Goal: Task Accomplishment & Management: Manage account settings

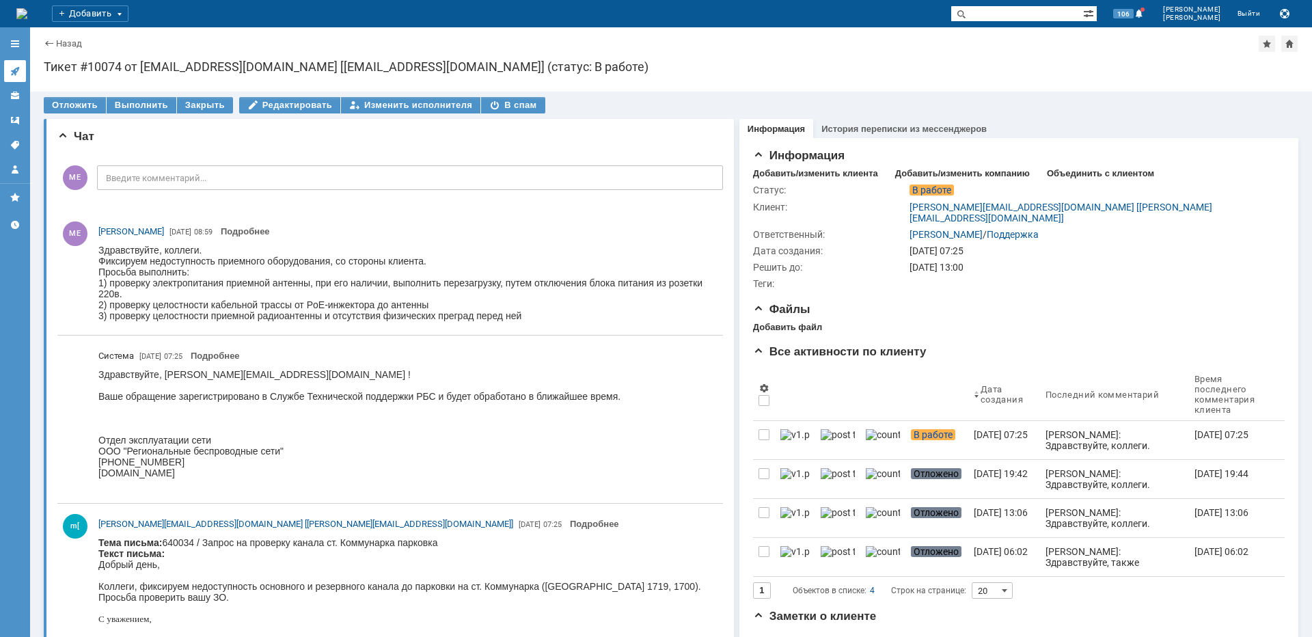
click at [14, 61] on link at bounding box center [15, 71] width 22 height 22
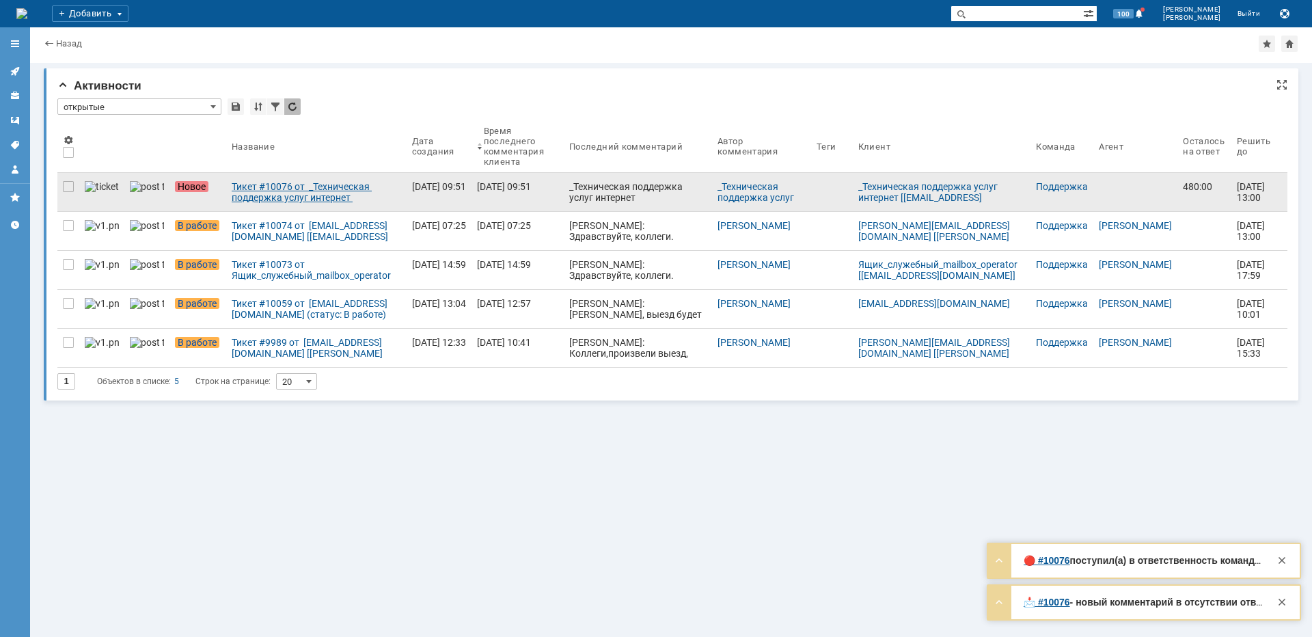
click at [266, 198] on div "Тикет #10076 от _Техническая поддержка услуг интернет [supportb2b@westcall.ru] …" at bounding box center [316, 192] width 169 height 22
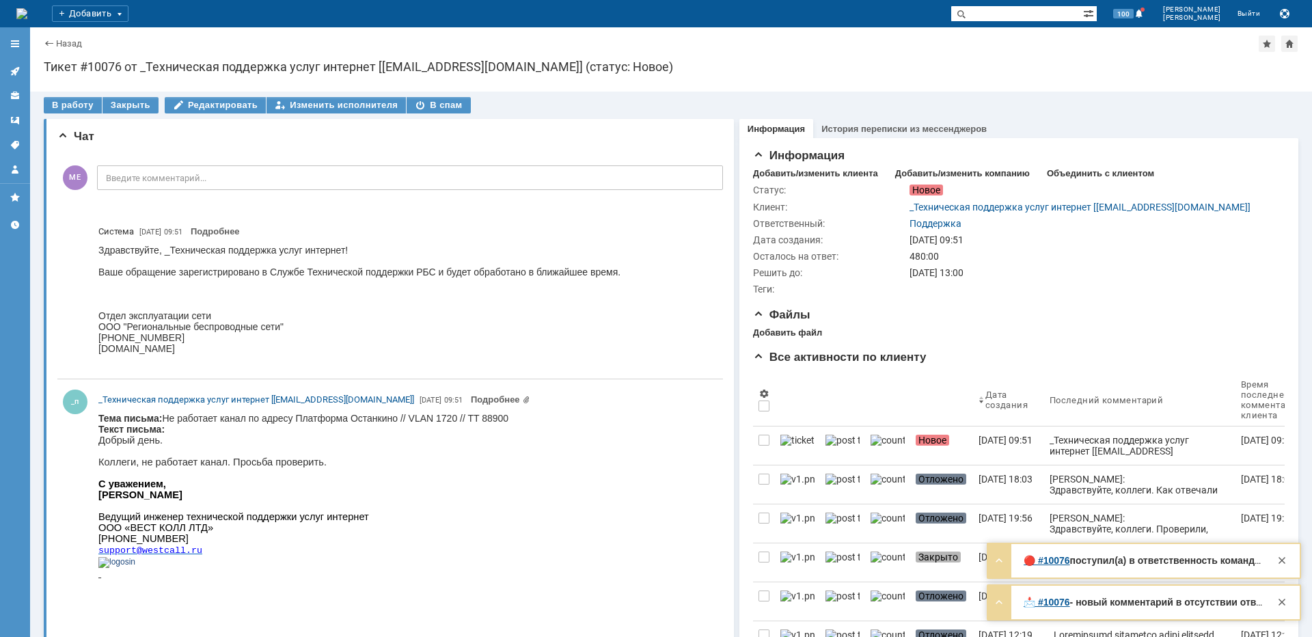
click at [367, 423] on body "Тема письма: Не работает канал по адресу Платформа Останкино // VLAN 1720 // TT…" at bounding box center [303, 501] width 410 height 177
copy body "Останкино"
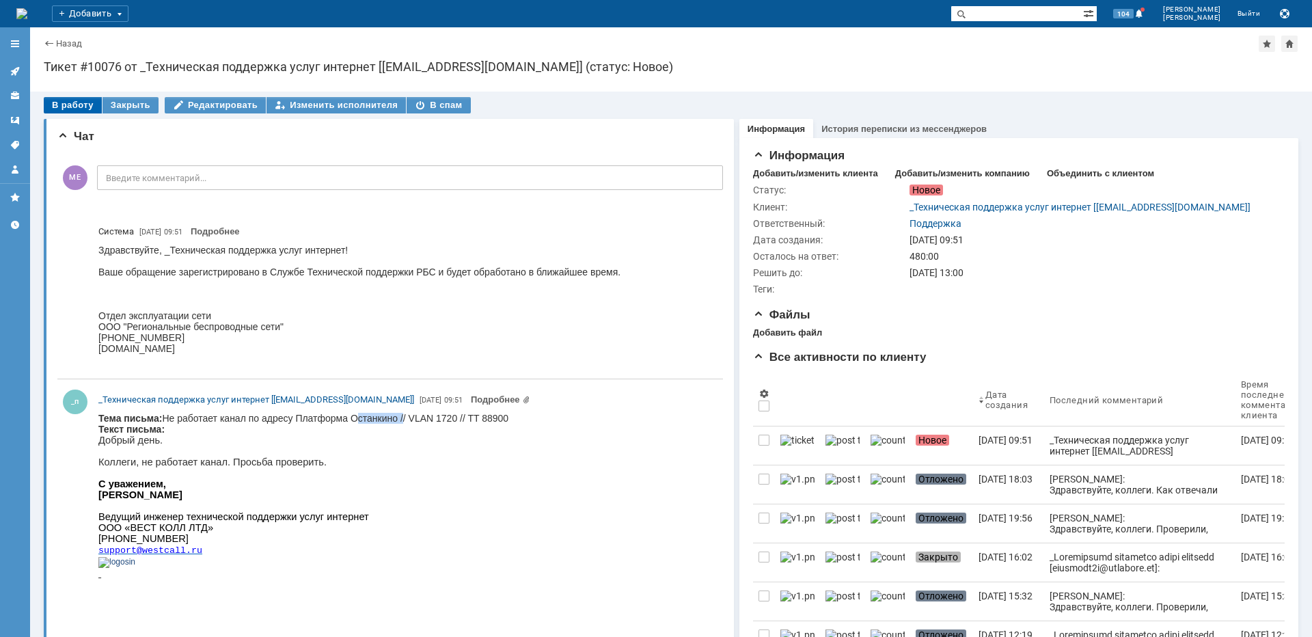
click at [79, 104] on div "В работу" at bounding box center [73, 105] width 58 height 16
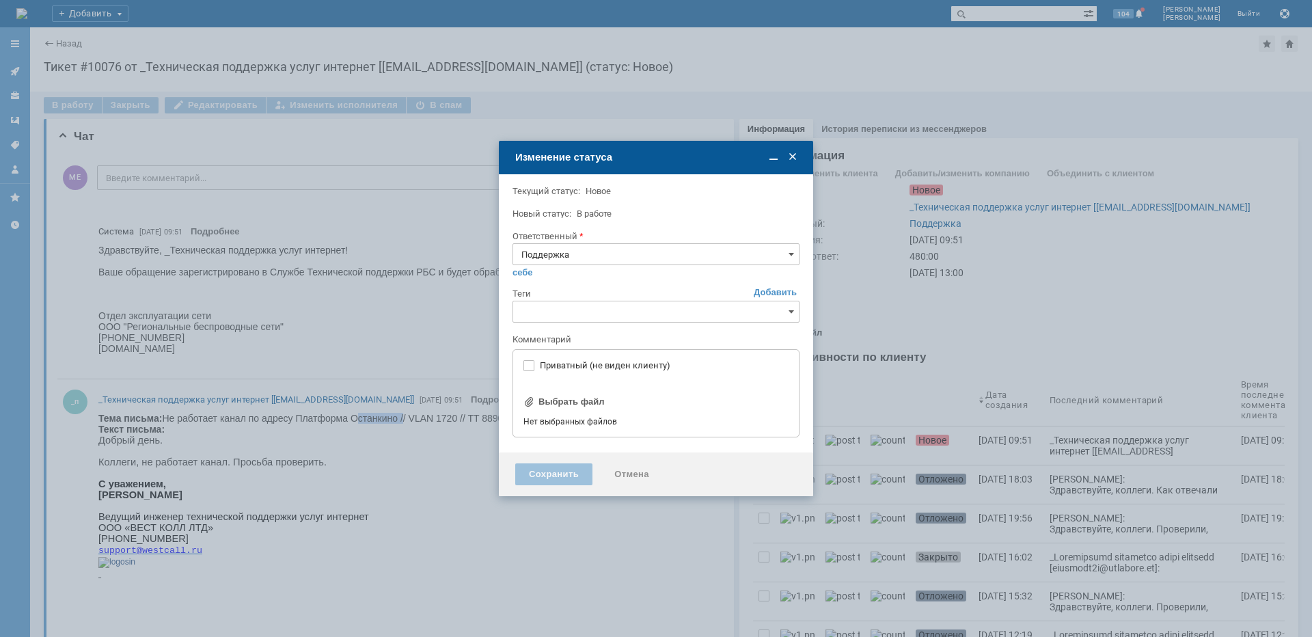
type input "[не указано]"
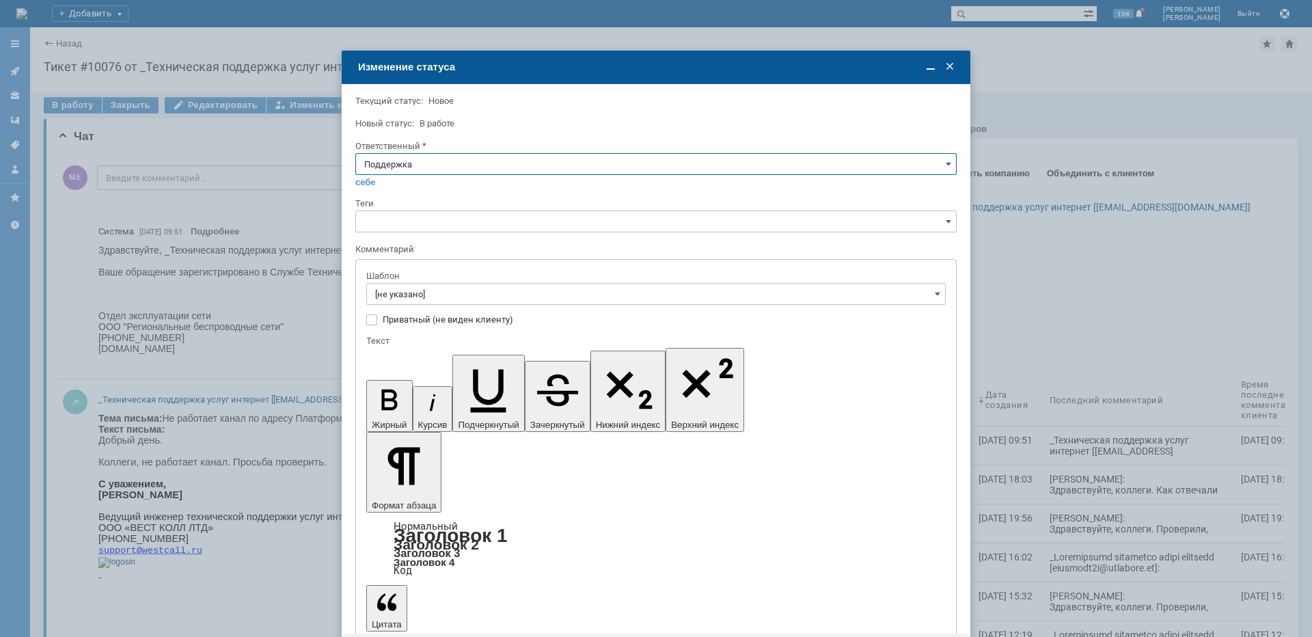
click at [383, 165] on input "Поддержка" at bounding box center [655, 164] width 601 height 22
click at [407, 299] on span "[PERSON_NAME]" at bounding box center [655, 302] width 583 height 11
type input "[PERSON_NAME]"
click at [409, 291] on input "[не указано]" at bounding box center [655, 294] width 579 height 22
type input "[PERSON_NAME]"
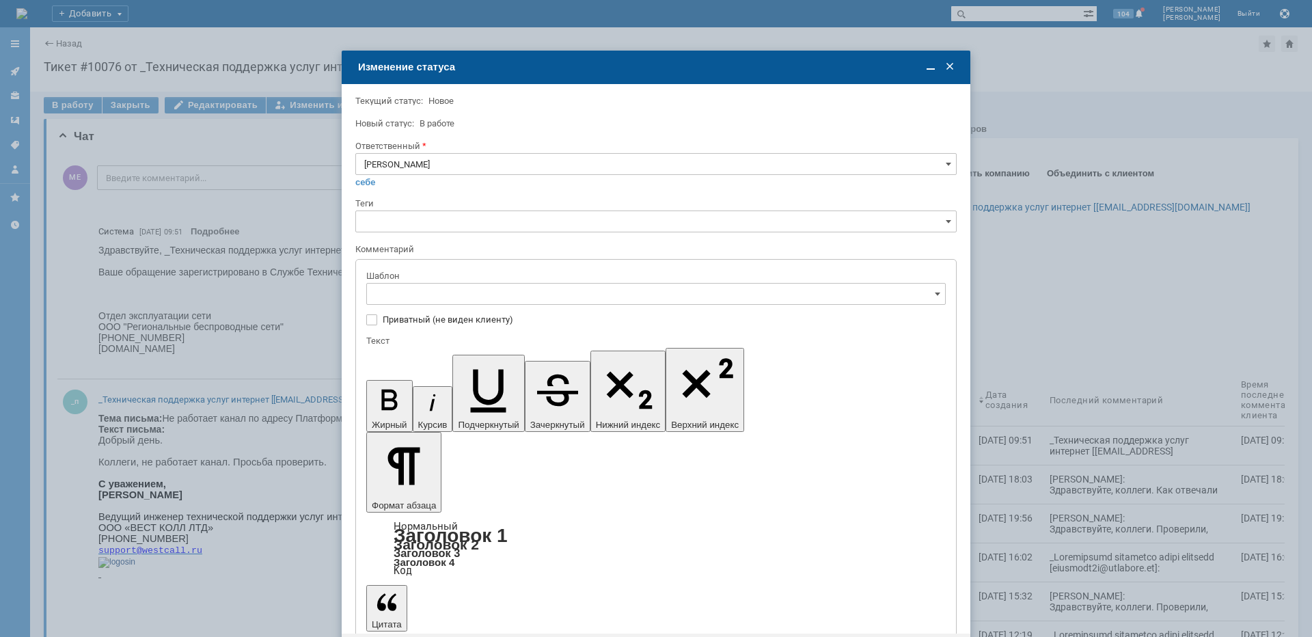
click at [467, 341] on span "[операторы] Авария на транзите" at bounding box center [656, 341] width 562 height 11
type input "[операторы] Авария на транзите"
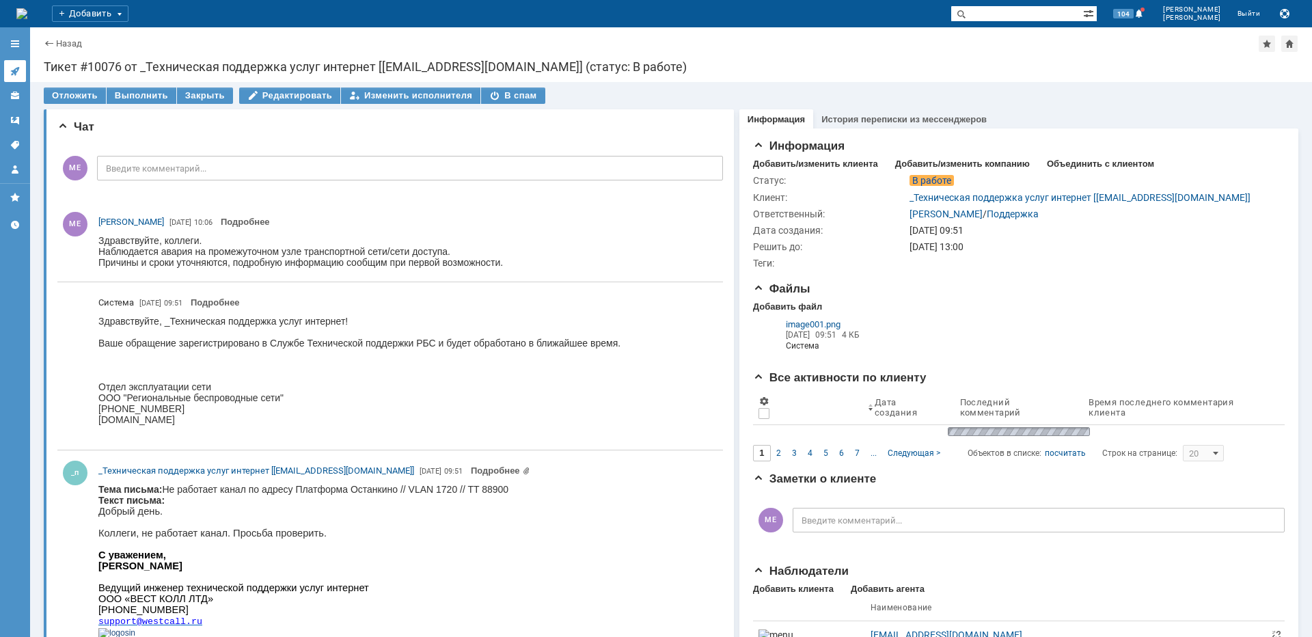
click at [18, 64] on link at bounding box center [15, 71] width 22 height 22
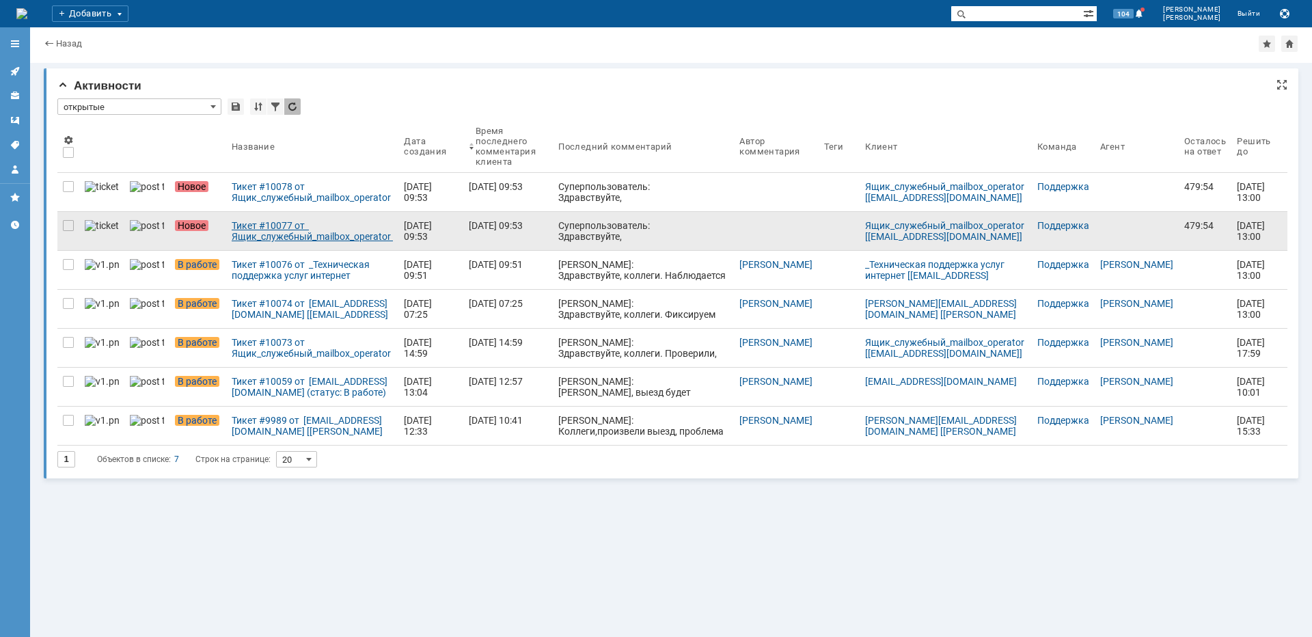
click at [283, 229] on div "Тикет #10077 от Ящик_служебный_mailbox_operator [operator@ertelecom.ru] (статус…" at bounding box center [312, 231] width 161 height 22
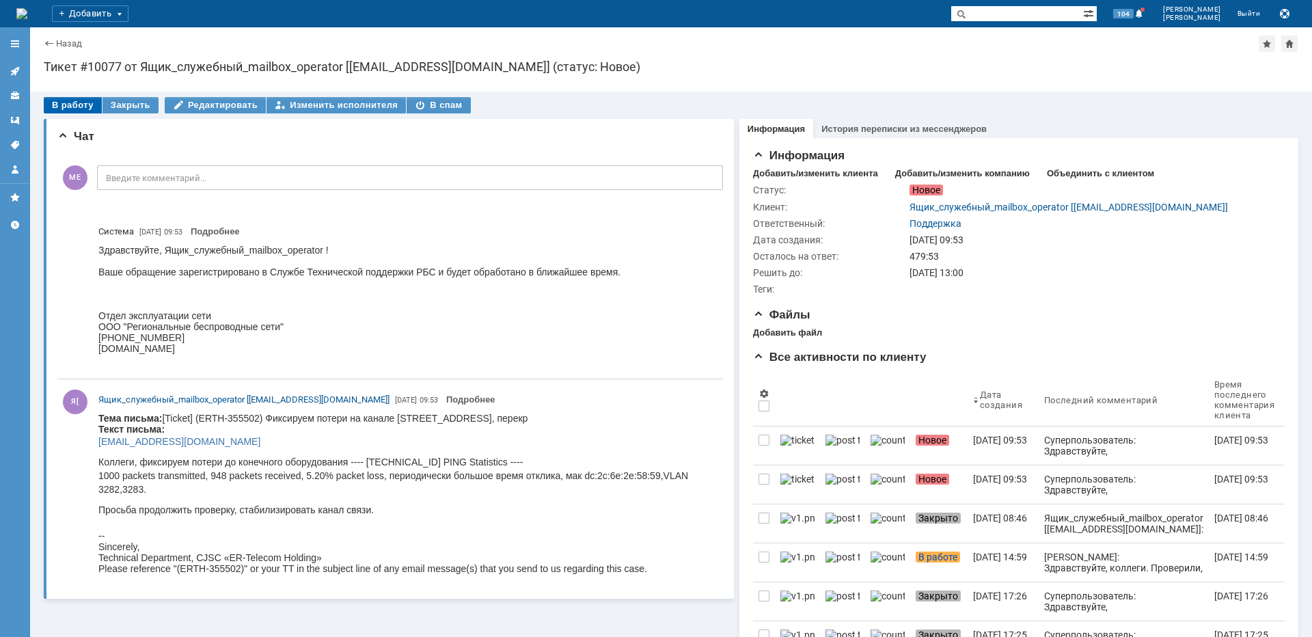
click at [78, 103] on div "В работу" at bounding box center [73, 105] width 58 height 16
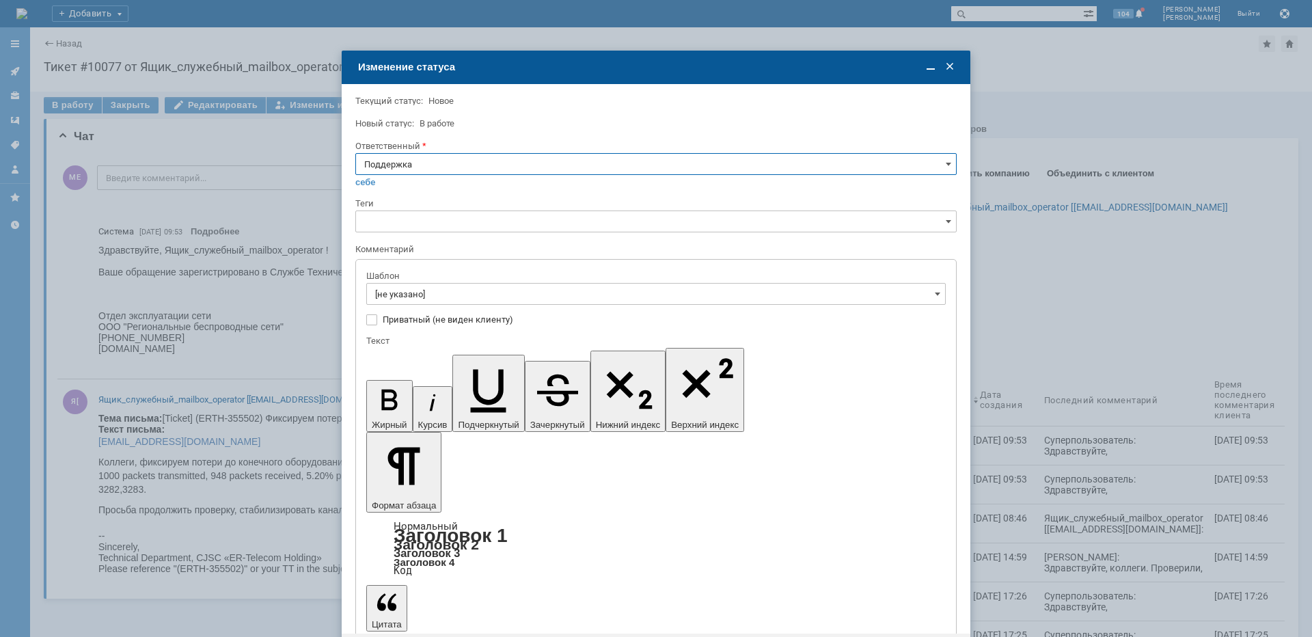
click at [424, 162] on input "Поддержка" at bounding box center [655, 164] width 601 height 22
click at [398, 299] on span "[PERSON_NAME]" at bounding box center [655, 302] width 583 height 11
type input "[PERSON_NAME]"
click at [404, 294] on input "[не указано]" at bounding box center [655, 294] width 579 height 22
type input "[PERSON_NAME]"
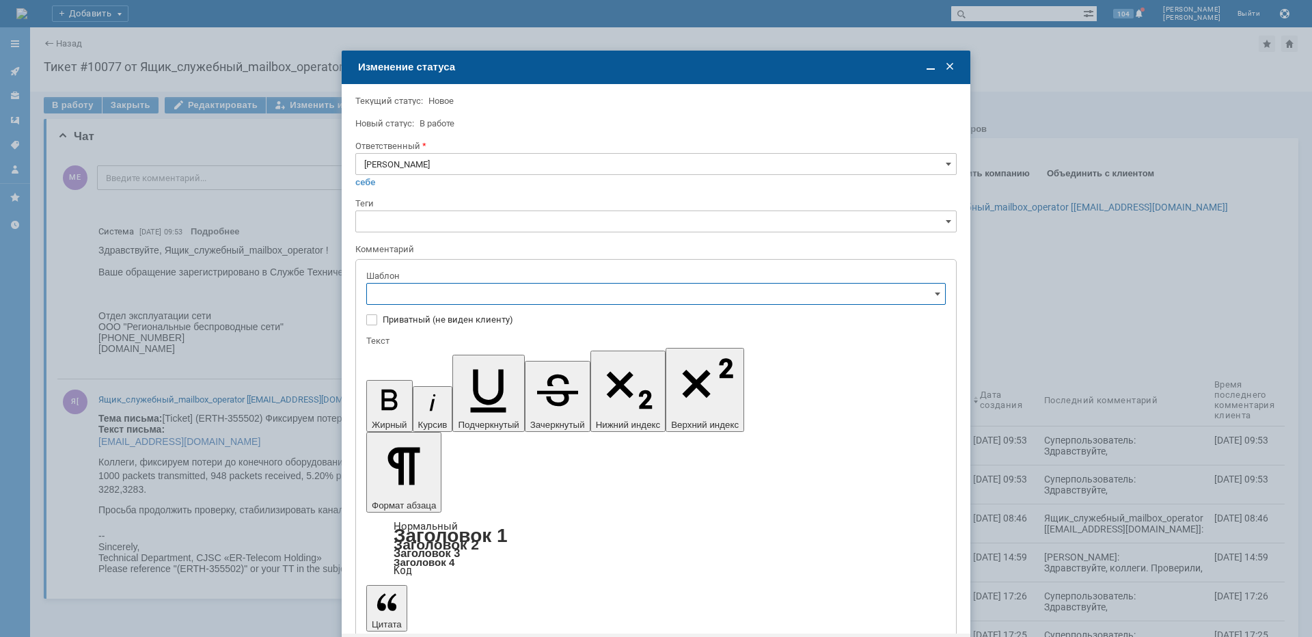
scroll to position [137, 0]
click at [477, 454] on span "[операторы] штатно потерь нет" at bounding box center [656, 453] width 562 height 11
type input "[операторы] штатно потерь нет"
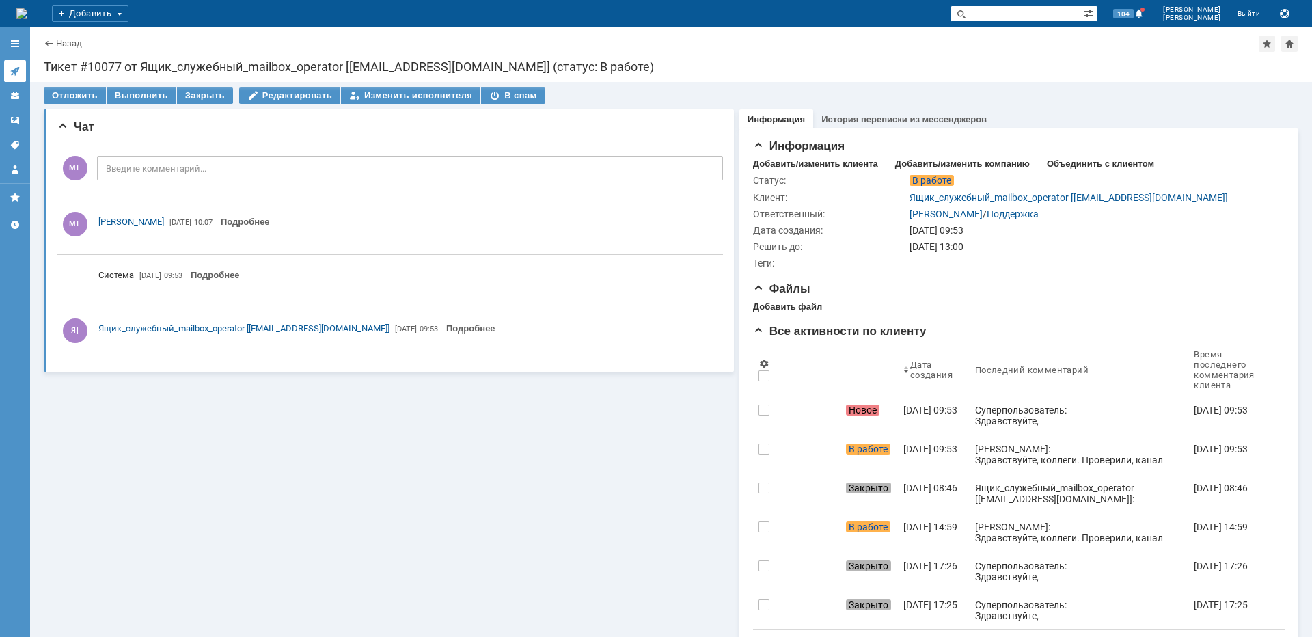
scroll to position [0, 0]
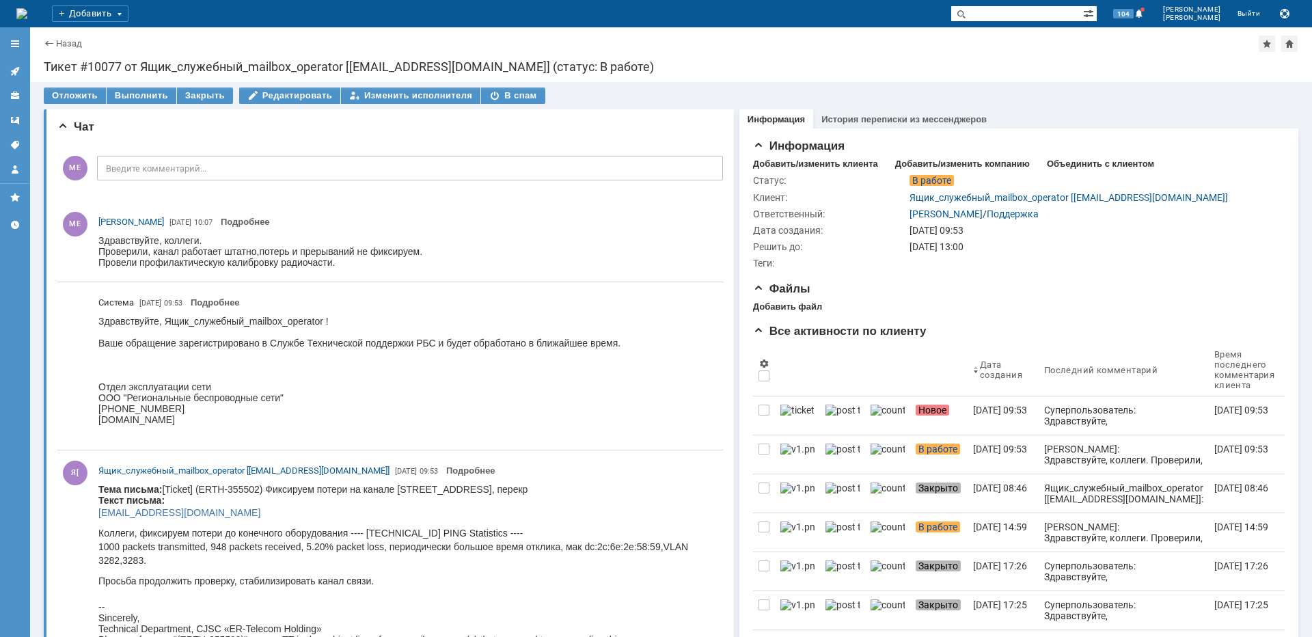
click at [20, 71] on link at bounding box center [15, 71] width 22 height 22
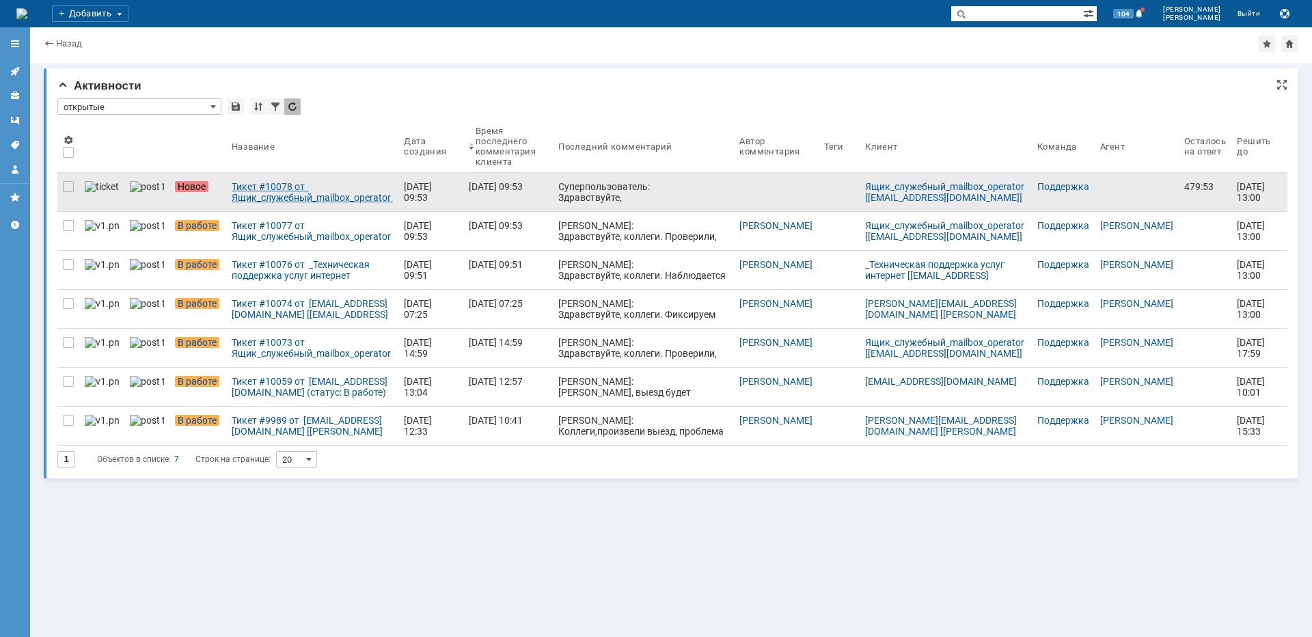
click at [232, 192] on div "Тикет #10078 от Ящик_служебный_mailbox_operator [operator@ertelecom.ru] (статус…" at bounding box center [312, 192] width 161 height 22
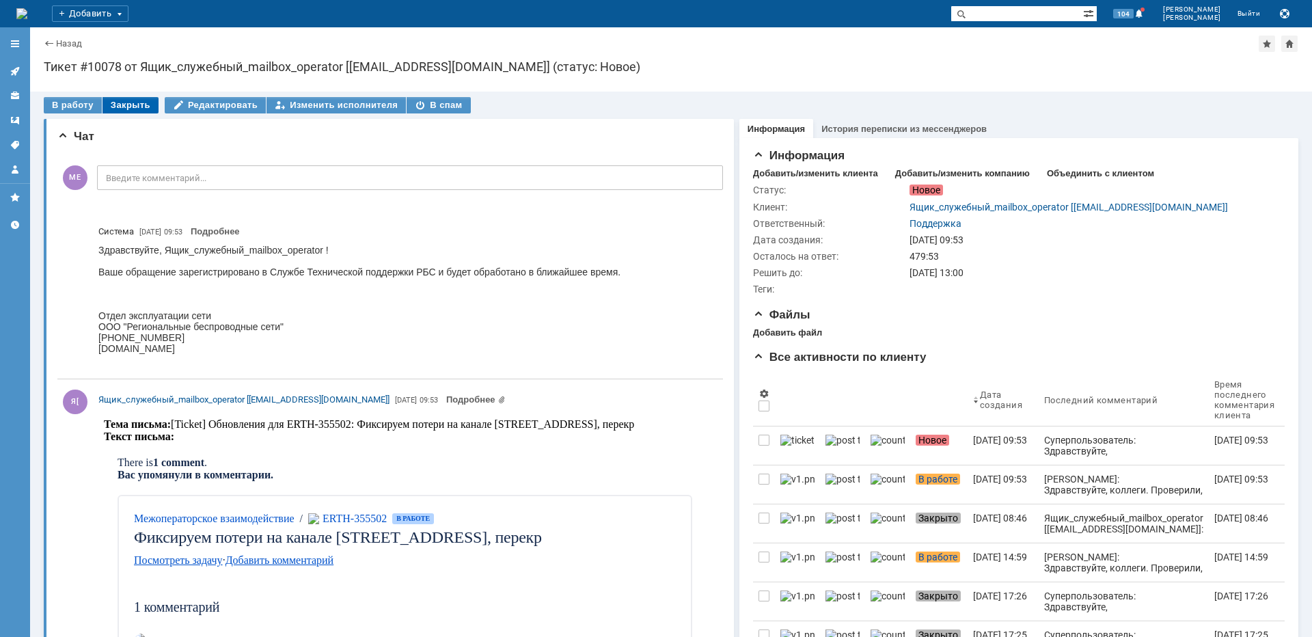
click at [111, 100] on div "Закрыть" at bounding box center [130, 105] width 56 height 16
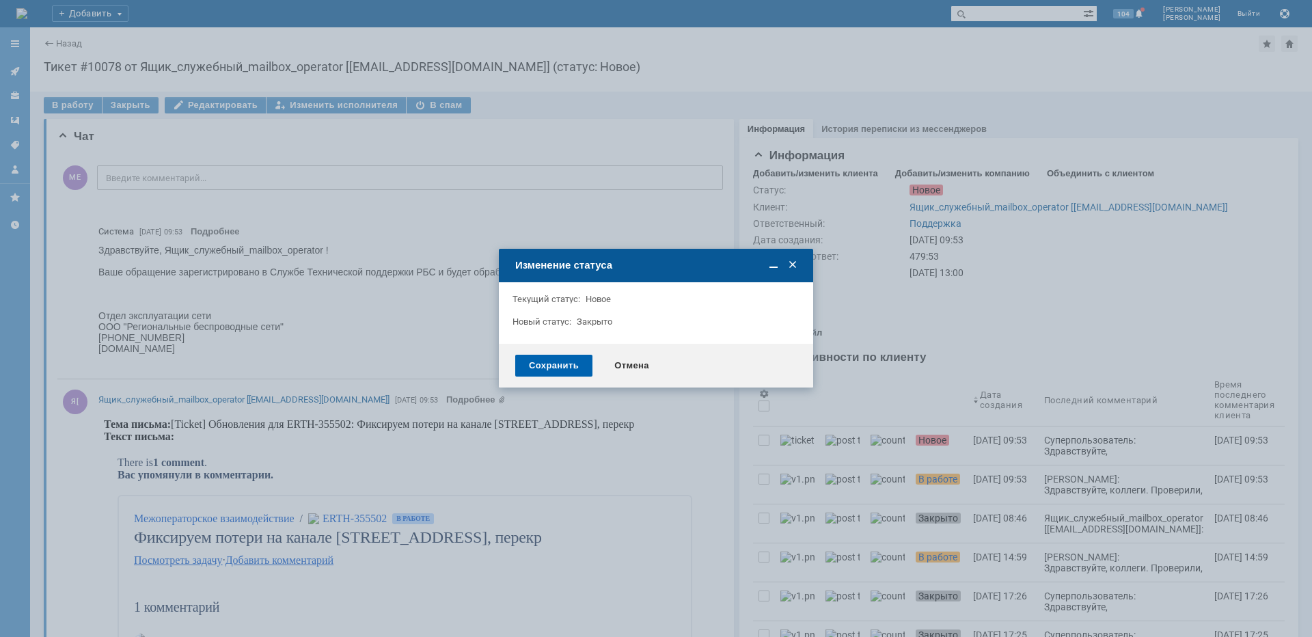
click at [547, 359] on div "Сохранить" at bounding box center [553, 366] width 77 height 22
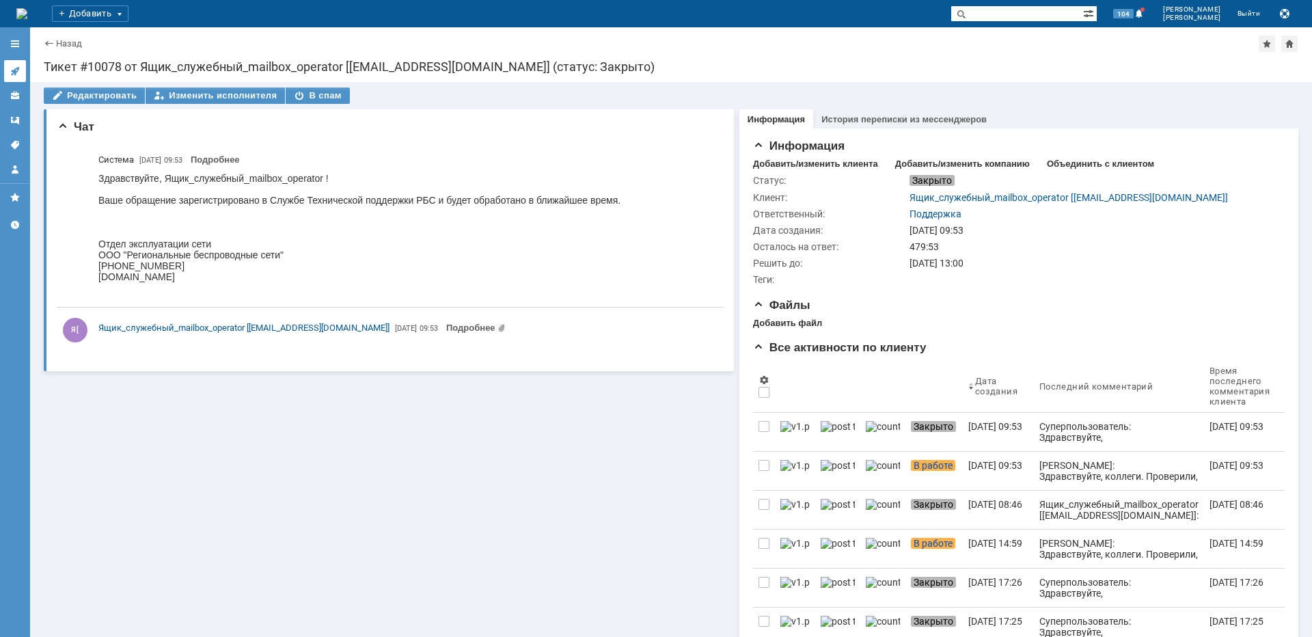
click at [10, 77] on div at bounding box center [15, 71] width 11 height 11
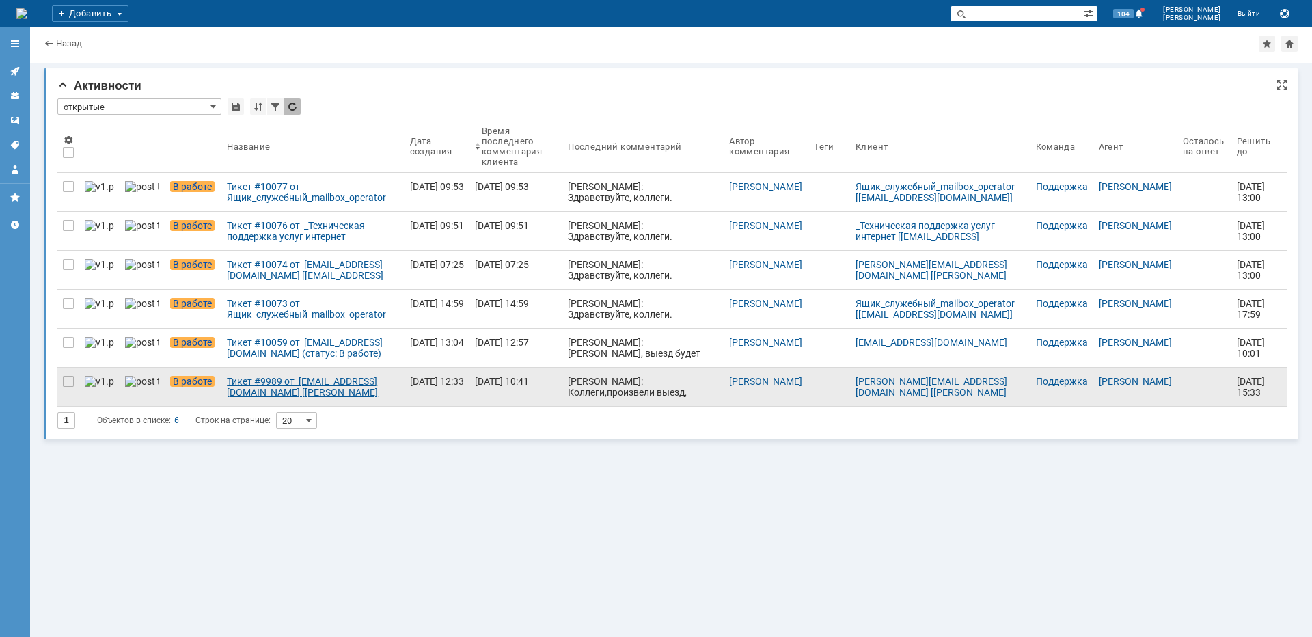
click at [248, 383] on div "Тикет #9989 от [EMAIL_ADDRESS][DOMAIN_NAME] [[PERSON_NAME][EMAIL_ADDRESS][DOMAI…" at bounding box center [312, 387] width 171 height 22
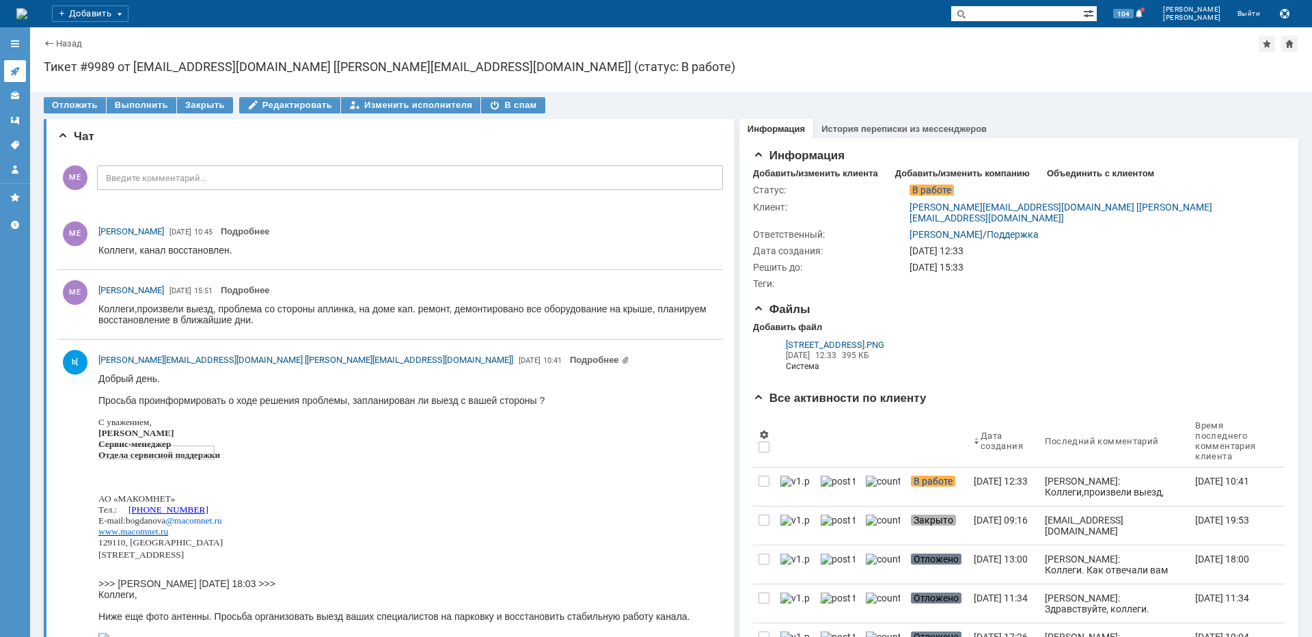
click at [16, 69] on icon at bounding box center [14, 71] width 9 height 9
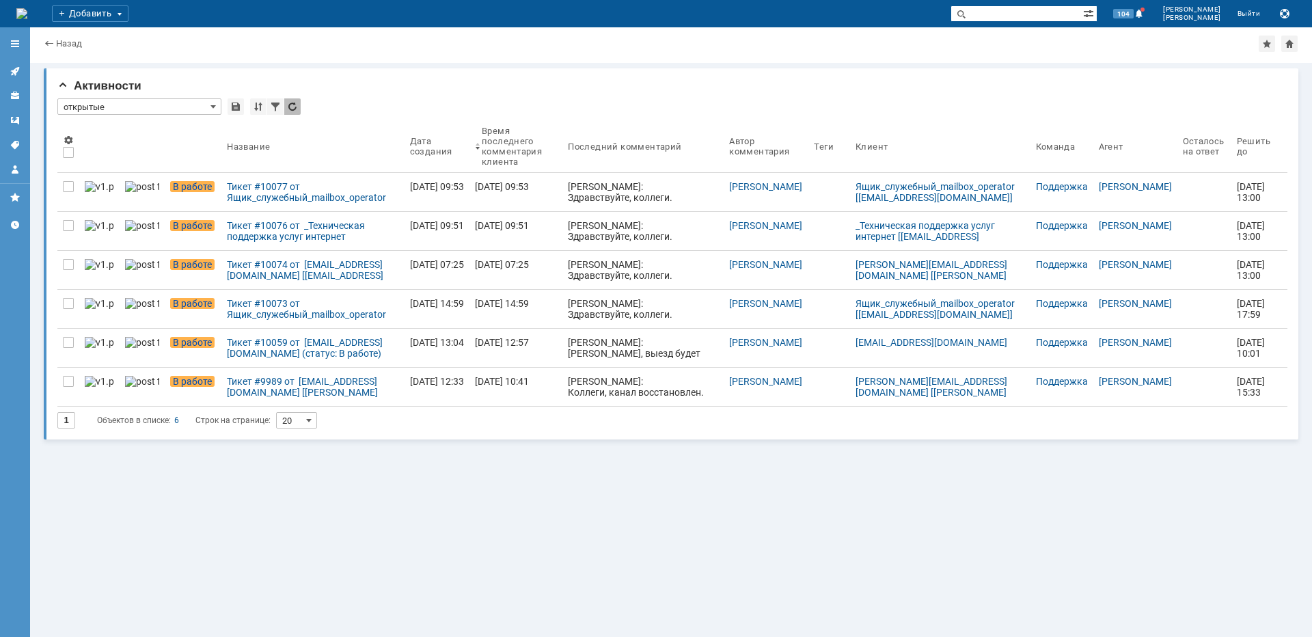
click at [245, 392] on div "Тикет #9989 от [EMAIL_ADDRESS][DOMAIN_NAME] [[PERSON_NAME][EMAIL_ADDRESS][DOMAI…" at bounding box center [312, 387] width 171 height 22
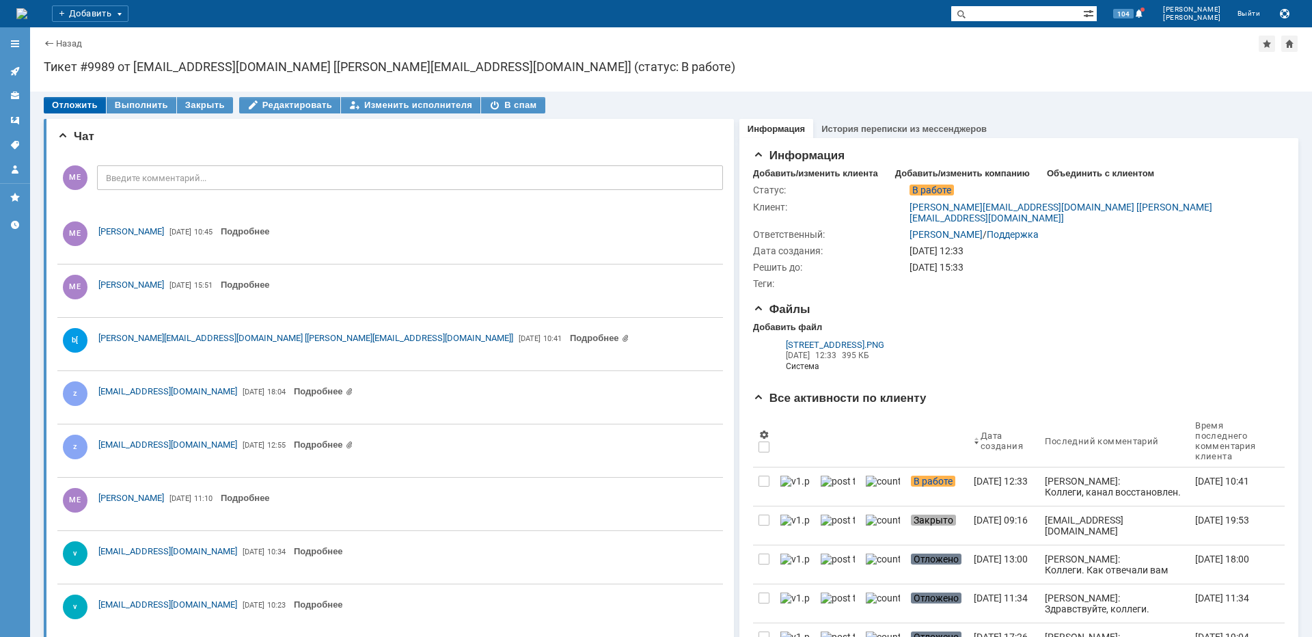
click at [74, 104] on div "Отложить" at bounding box center [75, 105] width 62 height 16
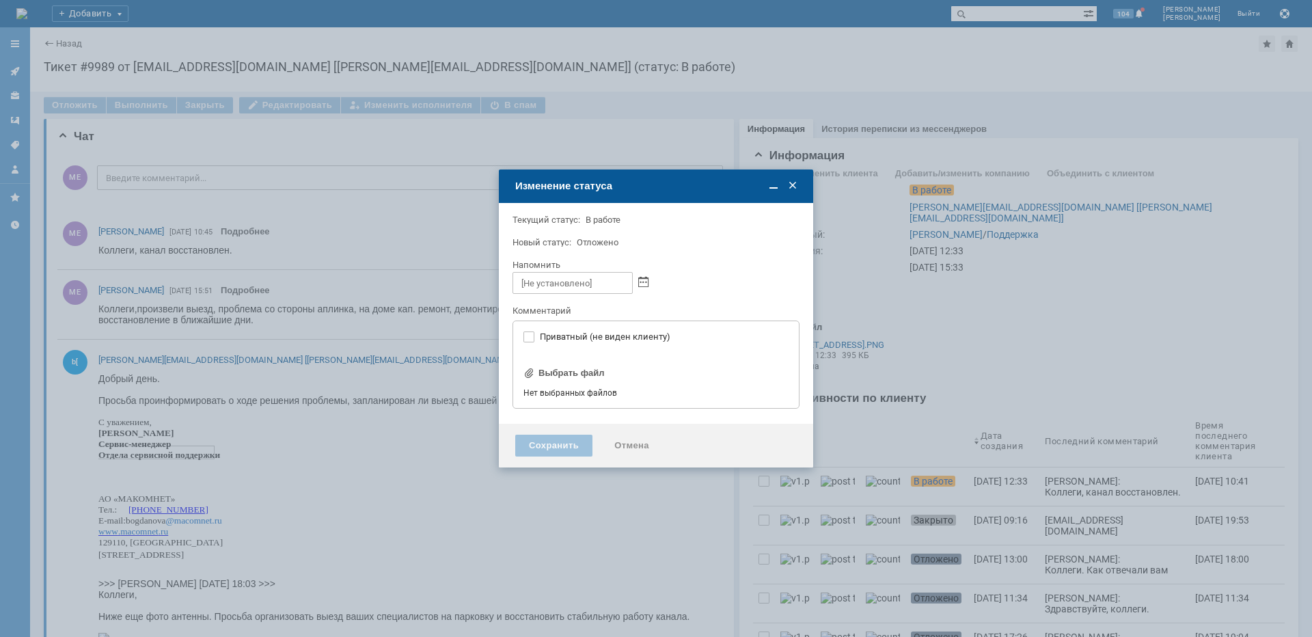
type input "[не указано]"
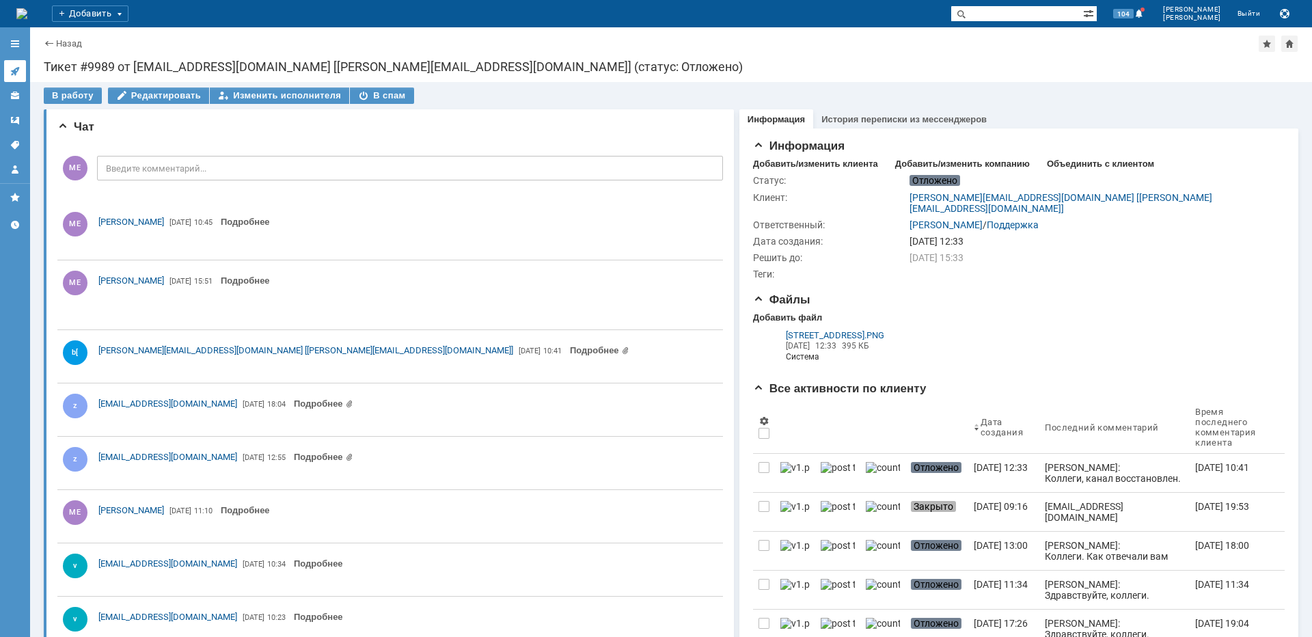
click at [14, 68] on icon at bounding box center [15, 71] width 11 height 11
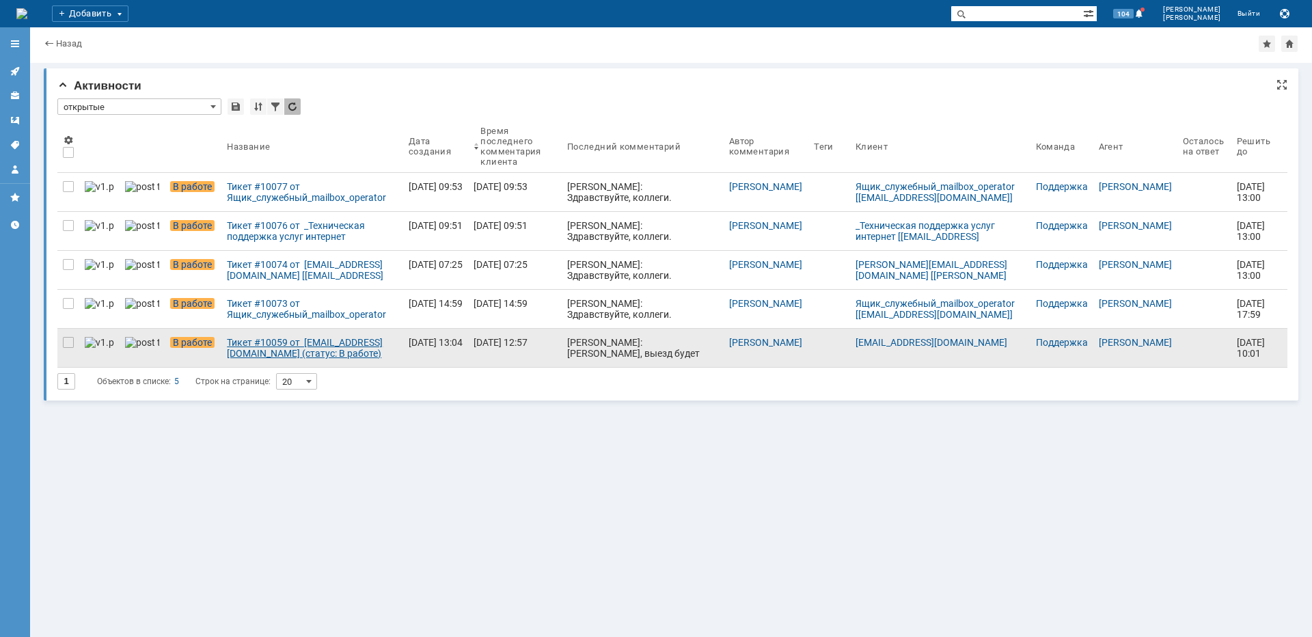
click at [278, 346] on div "Тикет #10059 от [EMAIL_ADDRESS][DOMAIN_NAME] (статус: В работе)" at bounding box center [312, 348] width 171 height 22
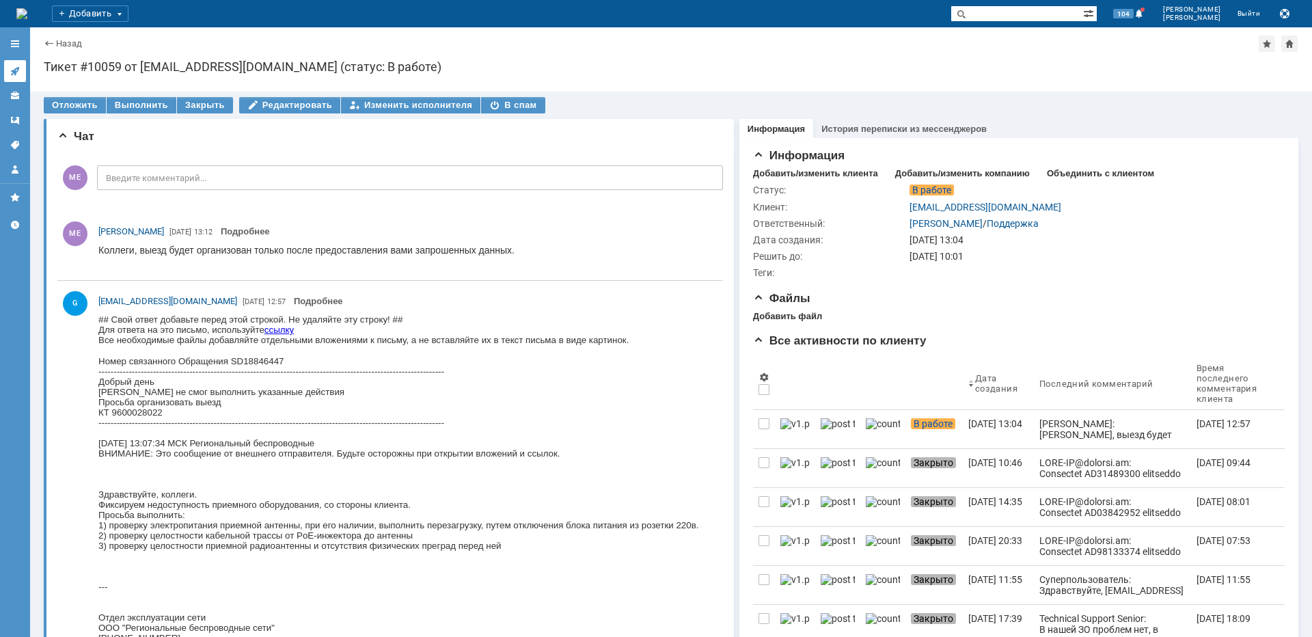
click at [16, 67] on icon at bounding box center [15, 71] width 11 height 11
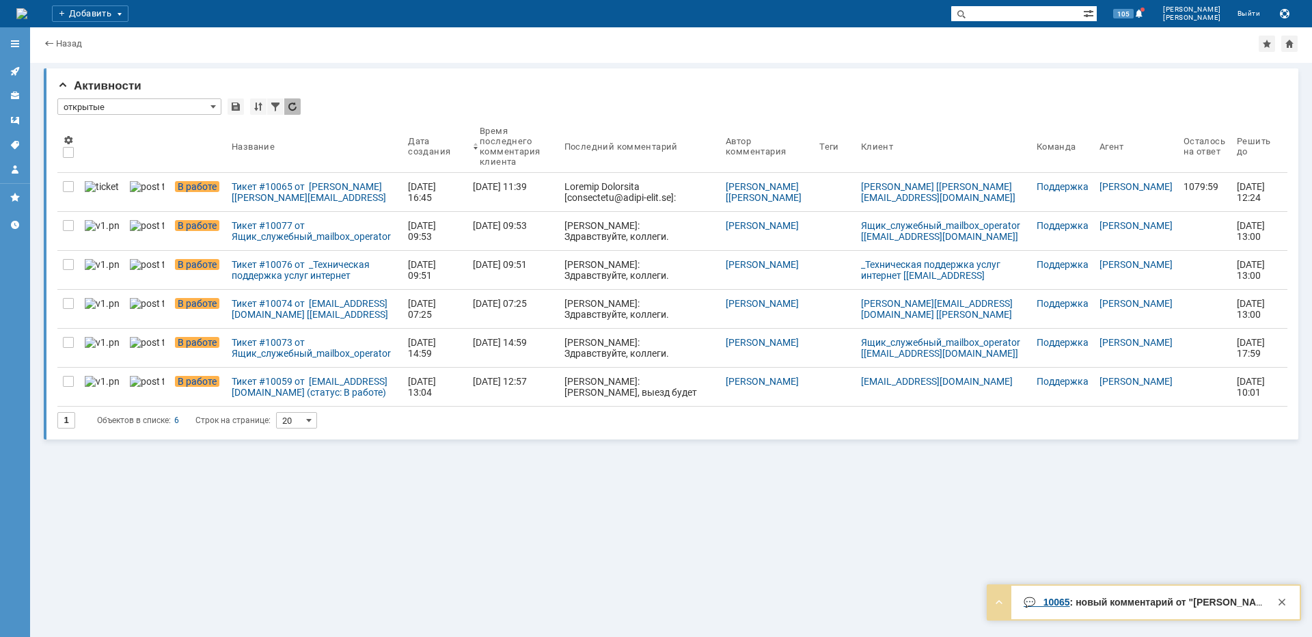
click at [320, 193] on div "Тикет #10065 от Дмитрий Кравченко [kravchenko@intel-port.ru] (статус: В работе)" at bounding box center [314, 192] width 165 height 22
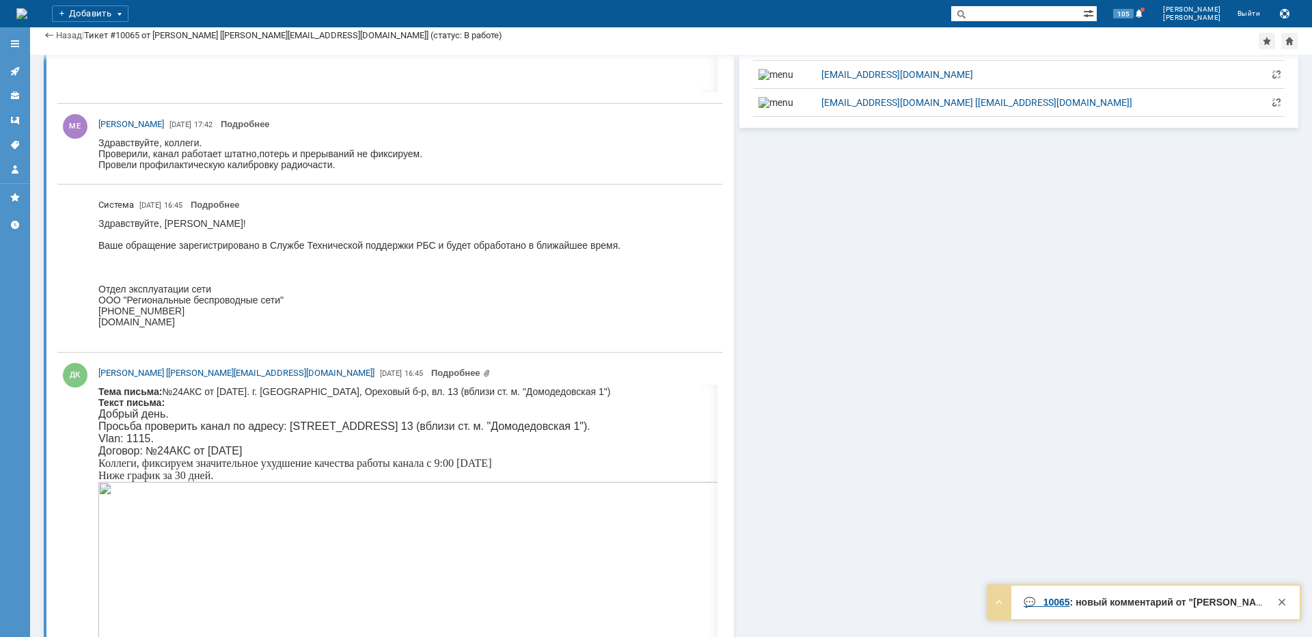
scroll to position [820, 0]
